Goal: Information Seeking & Learning: Learn about a topic

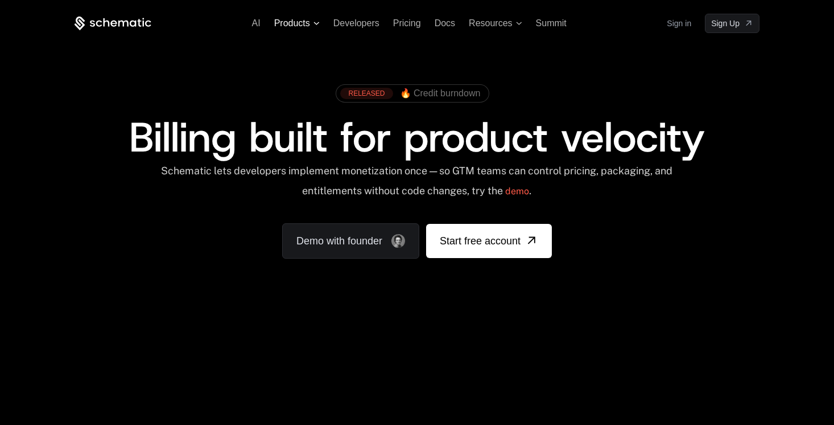
click at [316, 22] on icon at bounding box center [317, 23] width 6 height 3
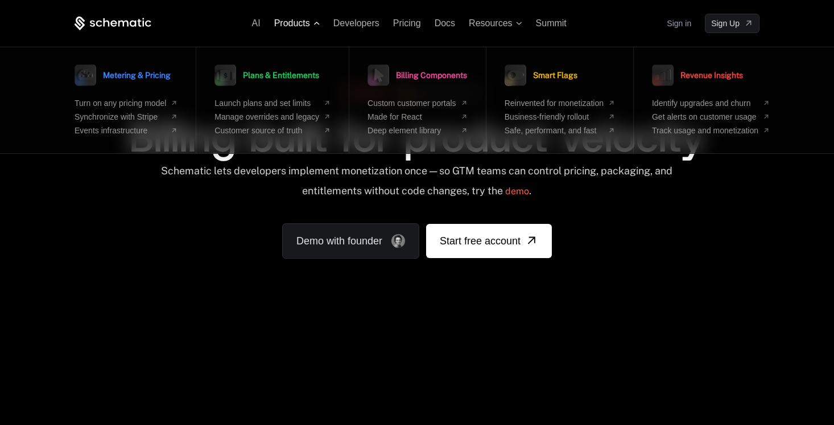
click at [316, 22] on icon at bounding box center [317, 23] width 6 height 3
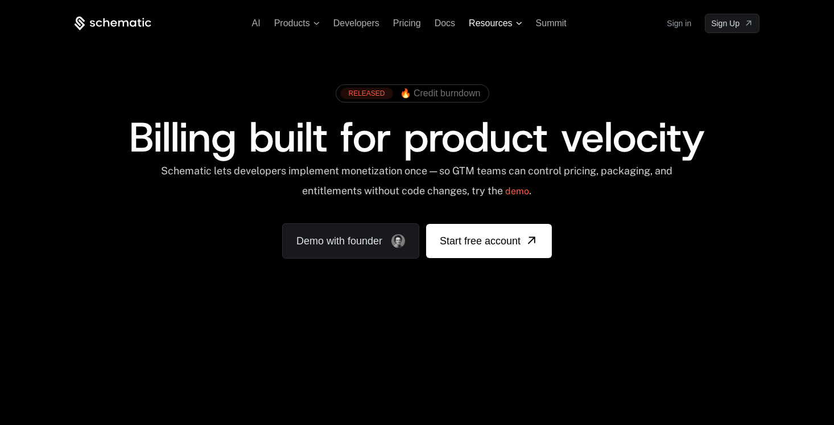
click at [505, 23] on span "Resources" at bounding box center [490, 23] width 43 height 10
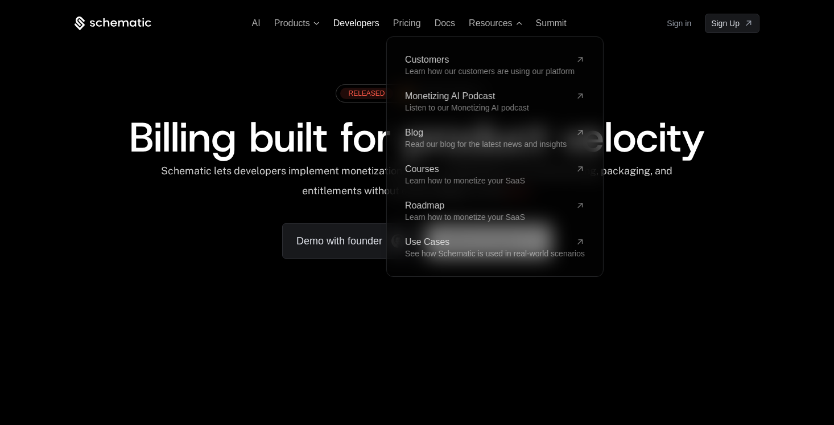
click at [356, 24] on span "Developers" at bounding box center [357, 23] width 46 height 10
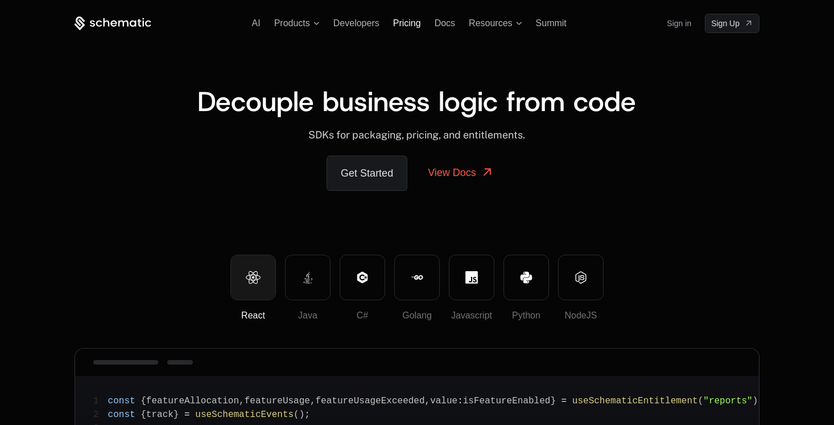
click at [408, 24] on span "Pricing" at bounding box center [407, 23] width 28 height 10
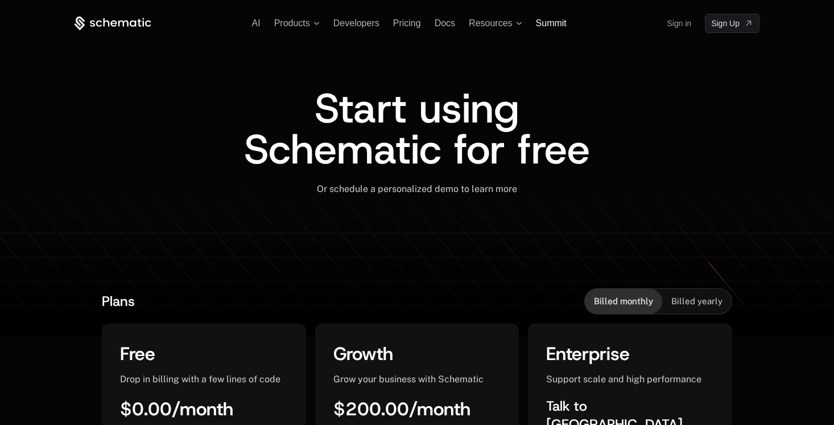
click at [554, 23] on span "Summit" at bounding box center [551, 23] width 31 height 10
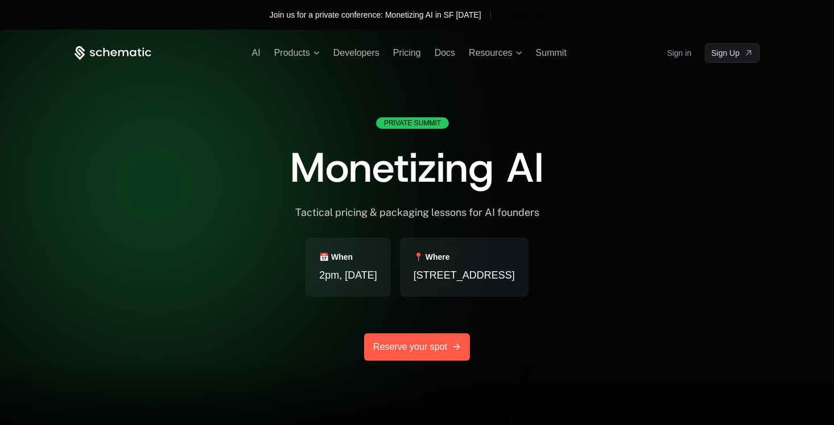
click at [406, 353] on link "Reserve your spot" at bounding box center [417, 346] width 106 height 27
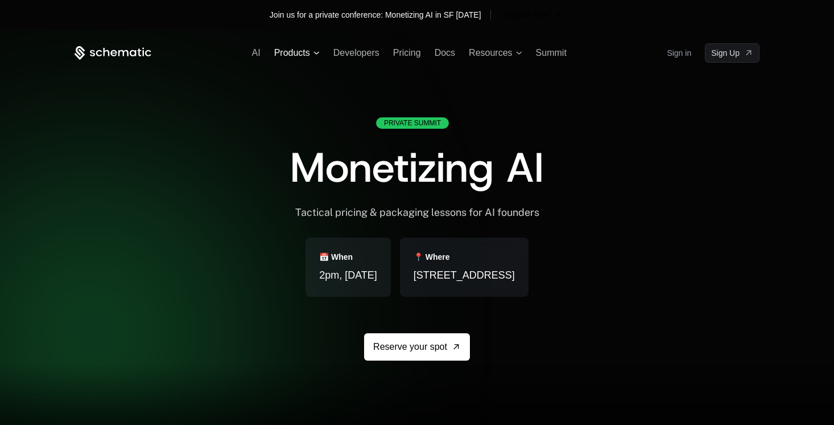
click at [291, 57] on span "Products" at bounding box center [292, 53] width 36 height 10
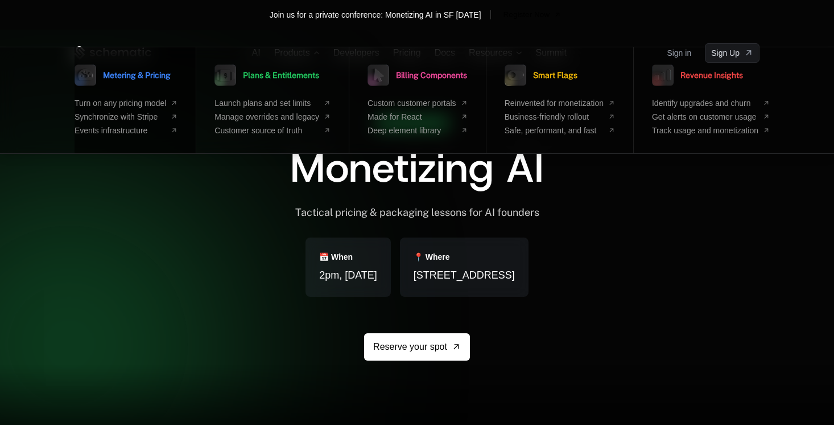
click at [155, 78] on span "Metering & Pricing" at bounding box center [137, 75] width 68 height 8
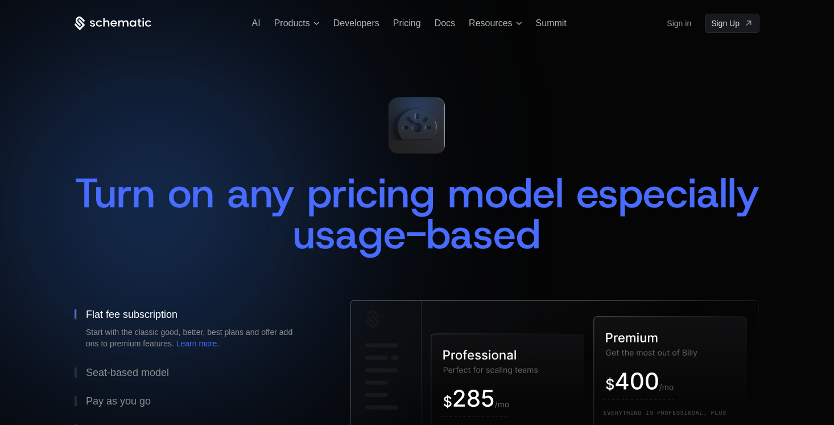
click at [261, 24] on ul "AI Products Developers Pricing Docs Resources Summit" at bounding box center [409, 23] width 315 height 10
click at [256, 24] on span "AI" at bounding box center [256, 23] width 9 height 10
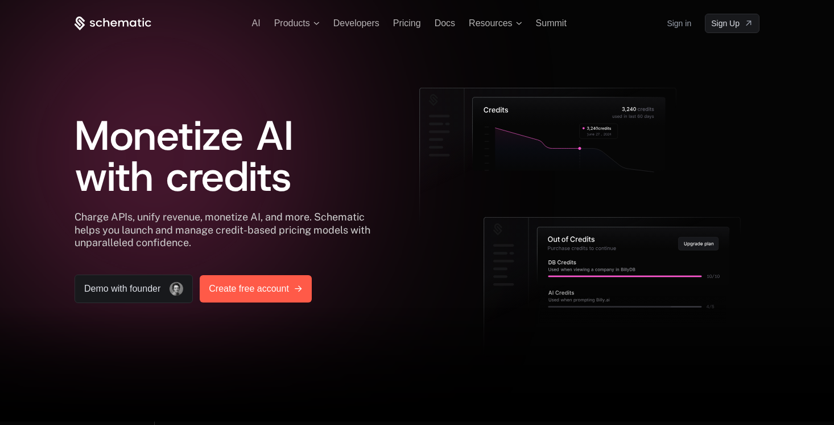
click at [251, 291] on span "Create free account" at bounding box center [249, 289] width 80 height 14
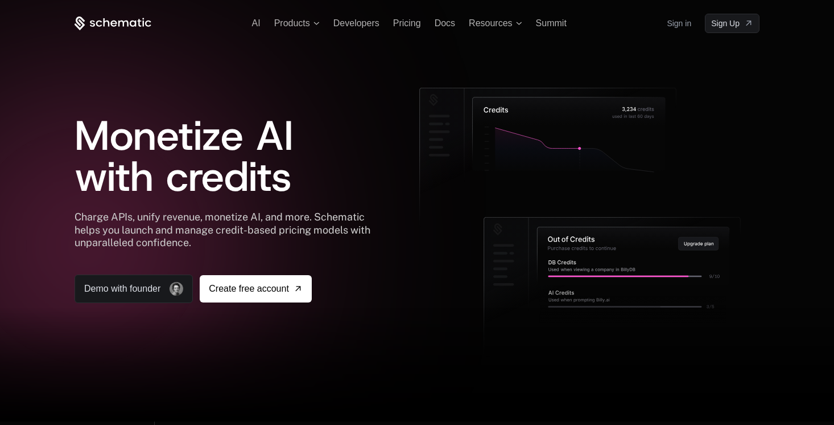
click at [486, 28] on div "AI Products Developers Pricing Docs Resources Summit Sign in Sign Up" at bounding box center [417, 23] width 685 height 19
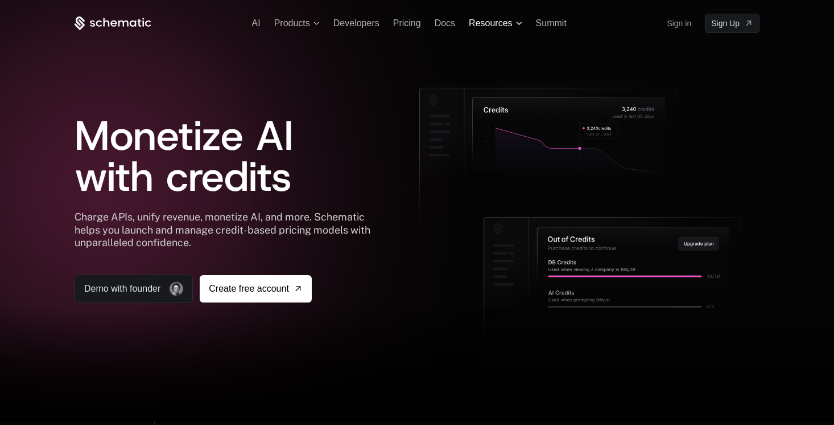
click at [483, 25] on span "Resources" at bounding box center [490, 23] width 43 height 10
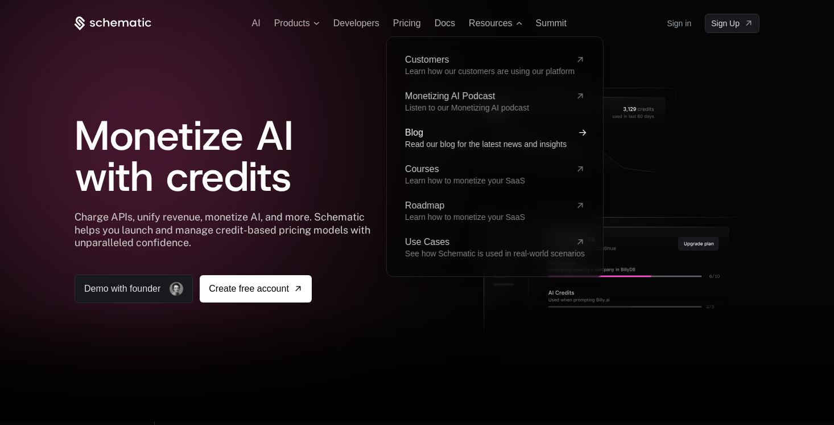
click at [463, 144] on span "Read our blog for the latest news and insights" at bounding box center [486, 143] width 162 height 9
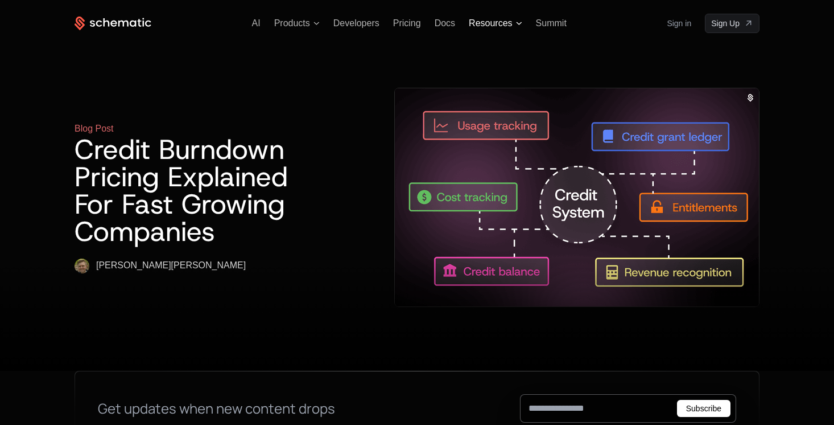
click at [492, 24] on span "Resources" at bounding box center [490, 23] width 43 height 10
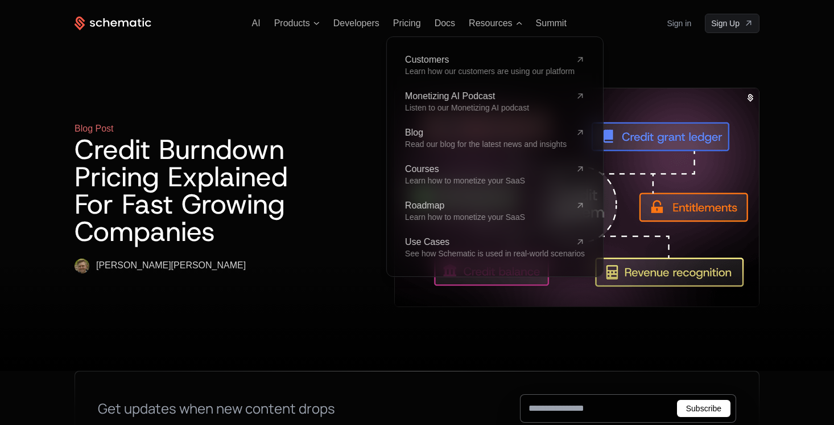
click at [348, 69] on div "Blog Post Credit Burndown Pricing Explained For Fast Growing Companies Ryan Ech…" at bounding box center [417, 202] width 685 height 338
click at [317, 24] on icon at bounding box center [317, 23] width 6 height 3
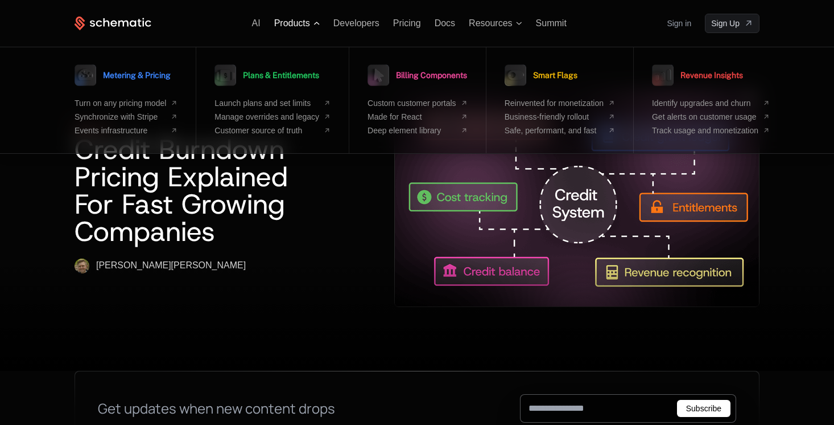
click at [316, 26] on span "Products" at bounding box center [297, 23] width 46 height 10
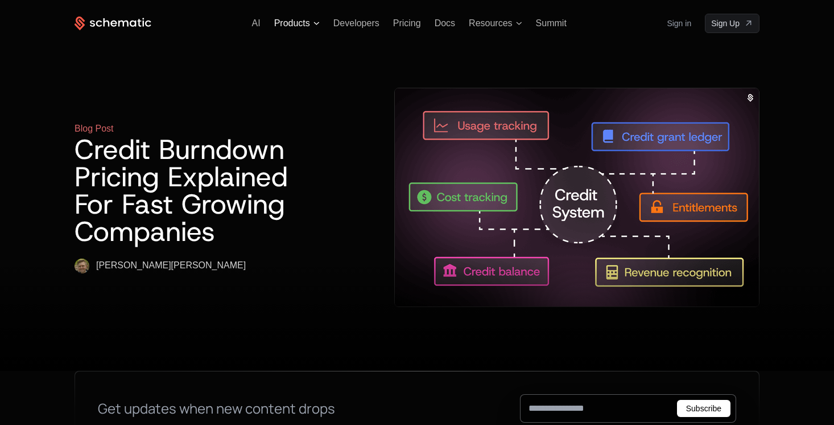
click at [316, 26] on span "Products" at bounding box center [297, 23] width 46 height 10
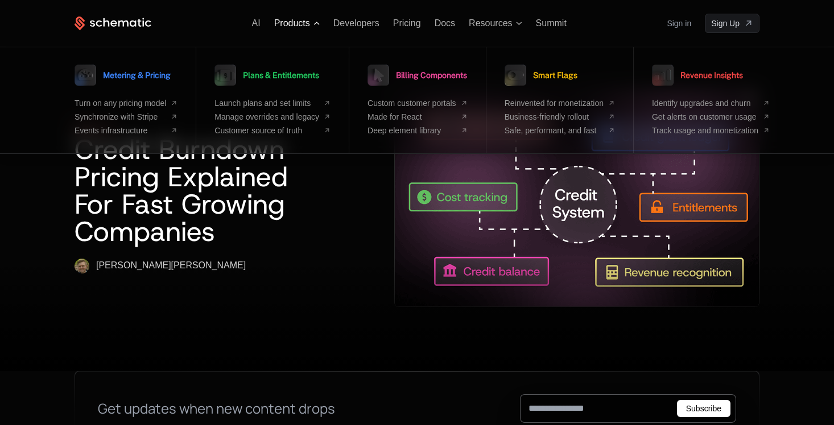
click at [311, 25] on span "Products" at bounding box center [297, 23] width 46 height 10
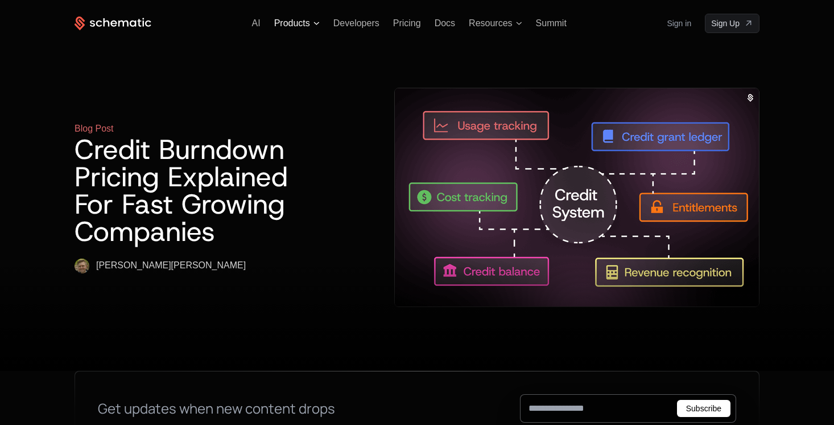
click at [306, 23] on span "Products" at bounding box center [292, 23] width 36 height 10
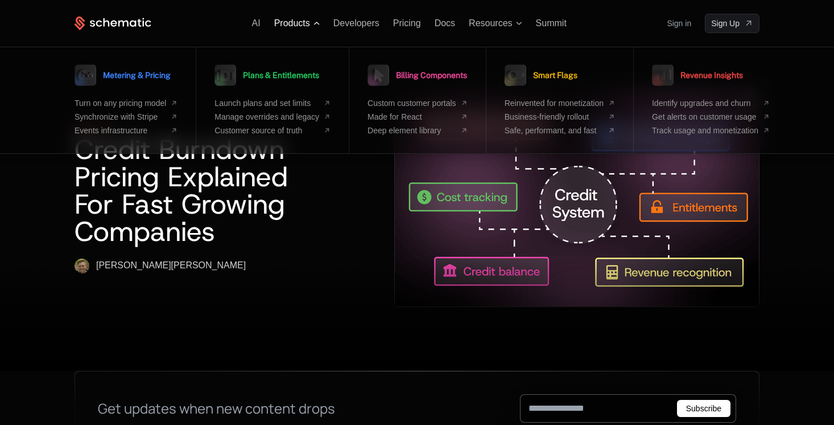
click at [306, 26] on span "Products" at bounding box center [292, 23] width 36 height 10
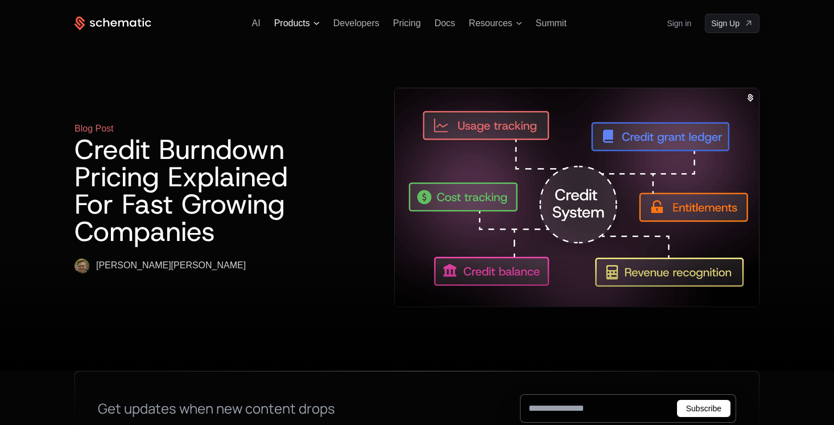
click at [301, 23] on span "Products" at bounding box center [292, 23] width 36 height 10
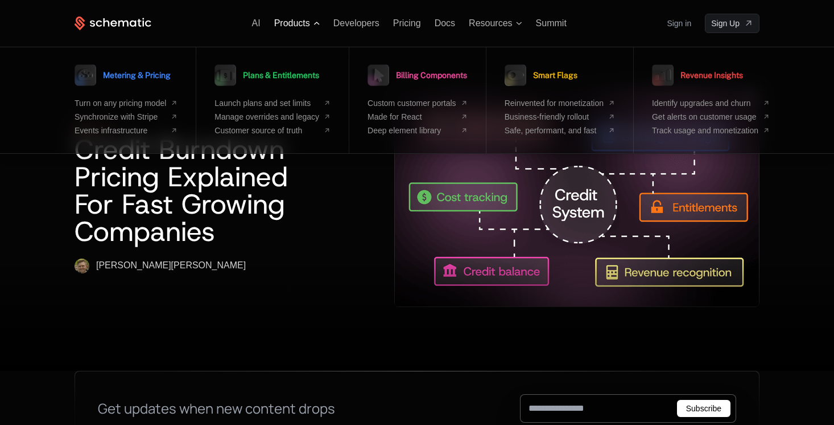
click at [301, 23] on span "Products" at bounding box center [292, 23] width 36 height 10
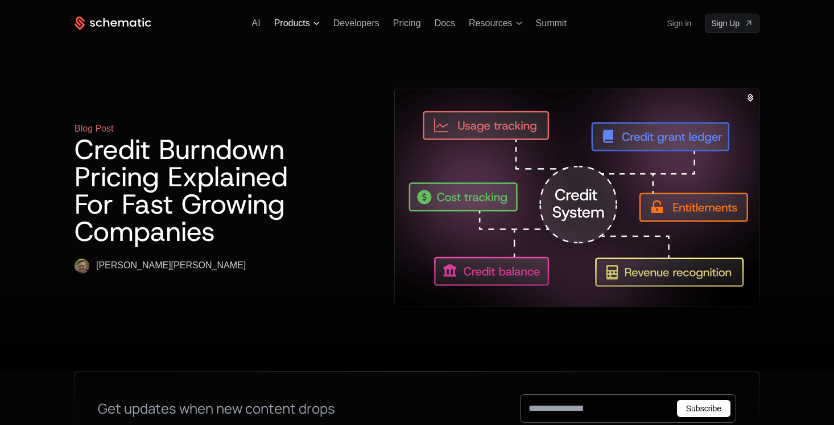
click at [301, 23] on span "Products" at bounding box center [292, 23] width 36 height 10
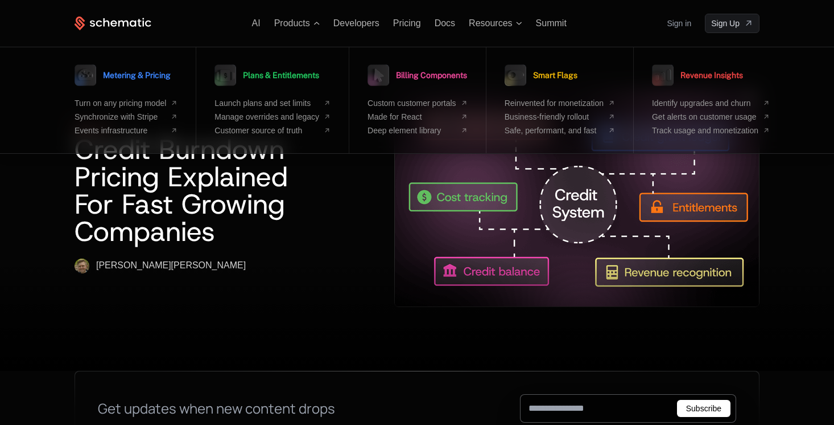
click at [303, 203] on h1 "Credit Burndown Pricing Explained For Fast Growing Companies" at bounding box center [198, 189] width 247 height 109
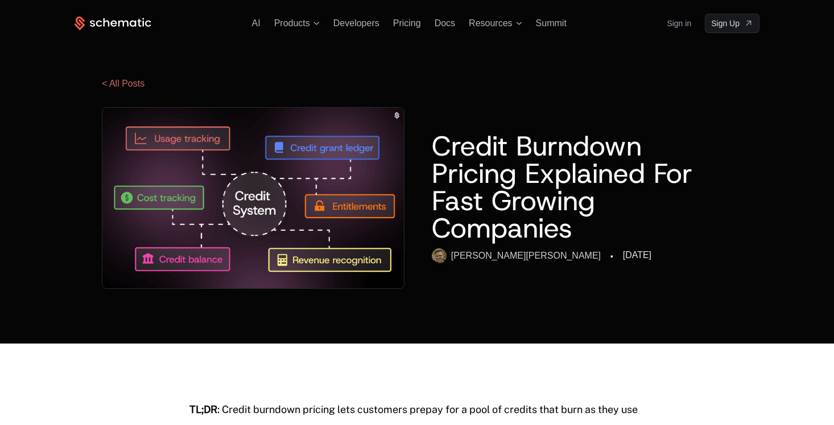
click at [301, 29] on div "AI Products Developers Pricing Docs Resources Summit Sign in Sign Up" at bounding box center [417, 23] width 685 height 19
click at [294, 22] on span "Products" at bounding box center [292, 23] width 36 height 10
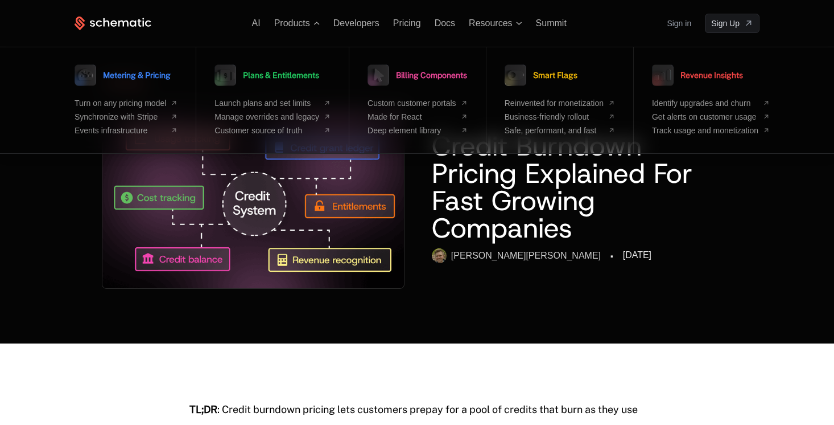
click at [495, 28] on div "AI Products Metering & Pricing Turn on any pricing model Synchronize with Strip…" at bounding box center [417, 23] width 685 height 19
click at [492, 20] on span "Resources" at bounding box center [490, 23] width 43 height 10
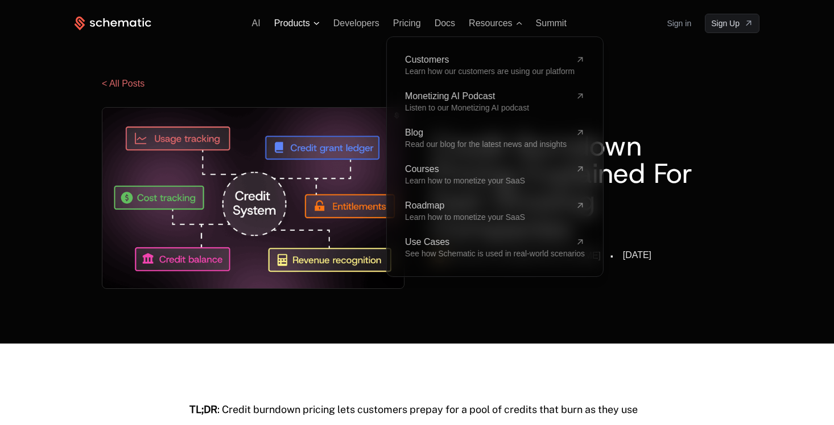
click at [305, 22] on span "Products" at bounding box center [292, 23] width 36 height 10
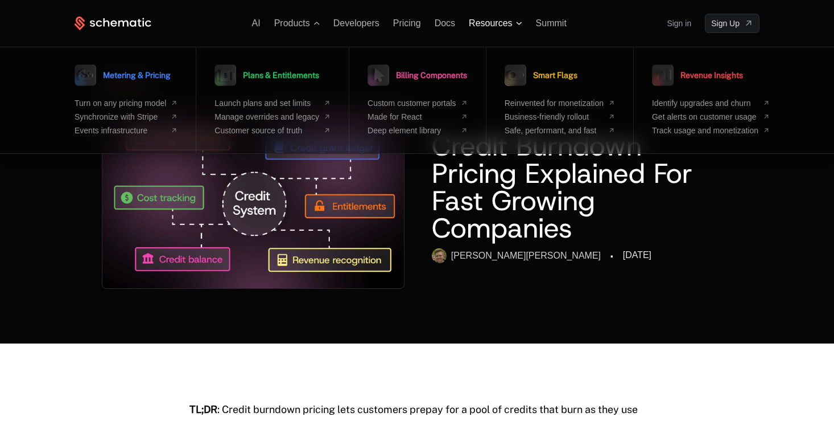
click at [510, 24] on span "Resources" at bounding box center [490, 23] width 43 height 10
